Goal: Find specific page/section: Find specific page/section

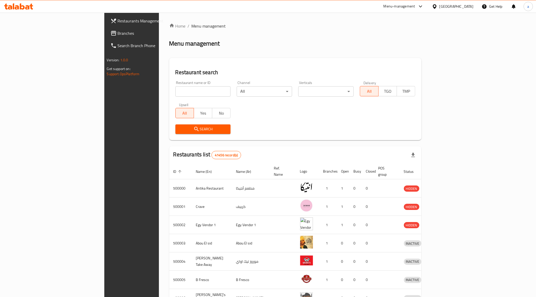
click at [29, 9] on icon at bounding box center [27, 7] width 4 height 4
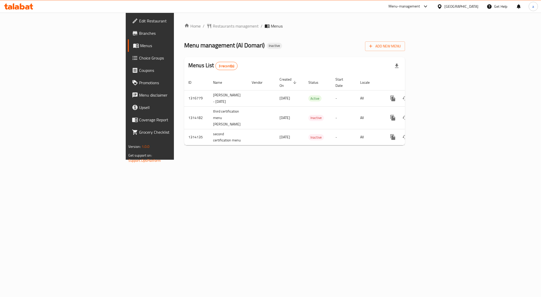
click at [139, 33] on span "Branches" at bounding box center [175, 33] width 73 height 6
click at [140, 45] on span "Menus" at bounding box center [176, 46] width 72 height 6
